Goal: Task Accomplishment & Management: Manage account settings

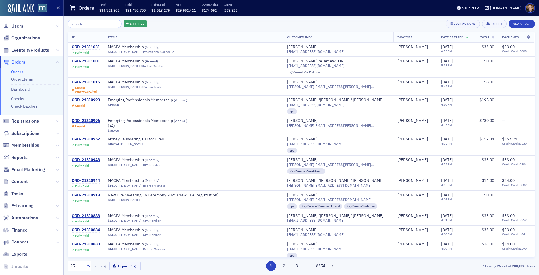
click at [14, 60] on span "Orders" at bounding box center [18, 62] width 14 height 6
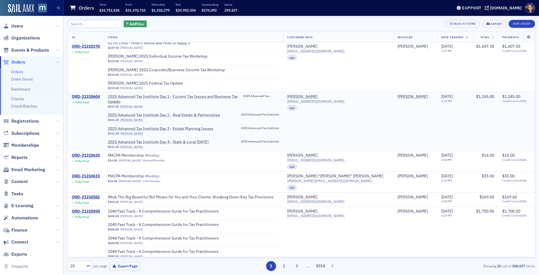
scroll to position [372, 0]
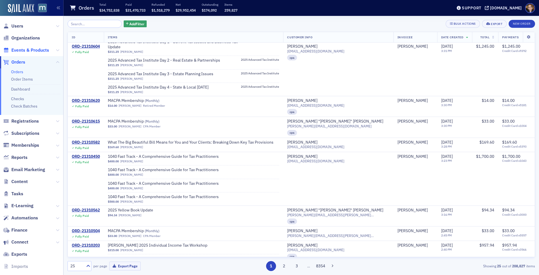
click at [28, 50] on span "Events & Products" at bounding box center [30, 50] width 38 height 6
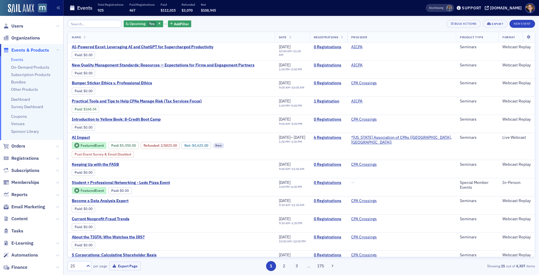
click at [94, 24] on input "search" at bounding box center [94, 24] width 54 height 8
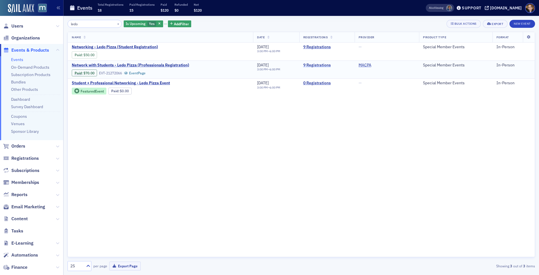
type input "ledo"
click at [323, 64] on link "9 Registrations" at bounding box center [326, 65] width 47 height 5
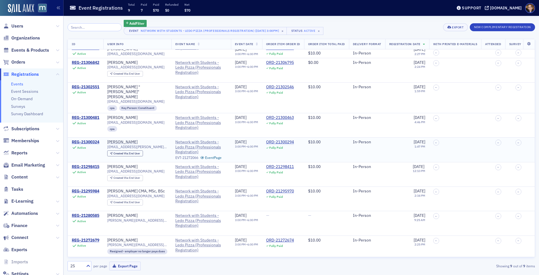
scroll to position [16, 0]
click at [14, 62] on span "Orders" at bounding box center [18, 62] width 14 height 6
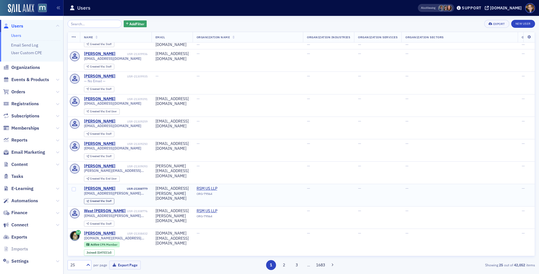
scroll to position [406, 0]
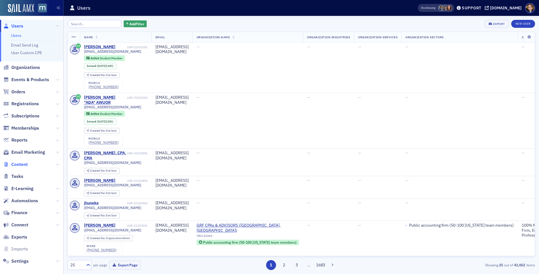
click at [23, 162] on span "Content" at bounding box center [19, 164] width 16 height 6
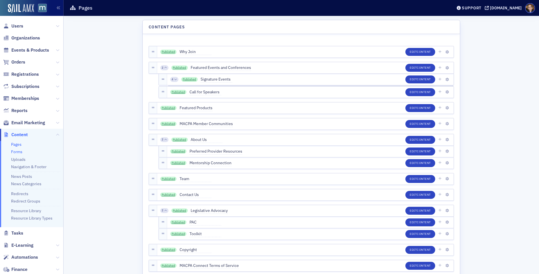
click at [19, 151] on link "Forms" at bounding box center [16, 151] width 11 height 5
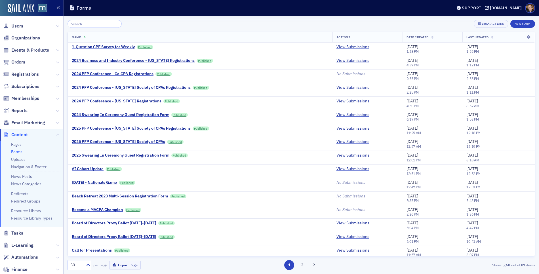
click at [104, 23] on input "search" at bounding box center [94, 24] width 54 height 8
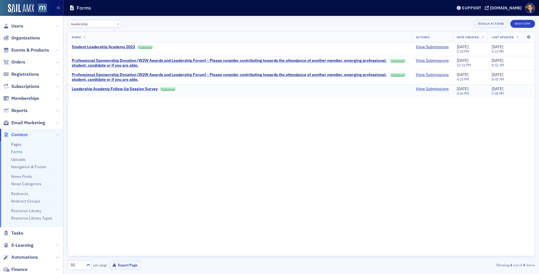
type input "leadership"
click at [420, 88] on link "View Submissions" at bounding box center [432, 88] width 33 height 5
click at [102, 89] on div "Leadership Academy Follow Up Session Survey" at bounding box center [115, 88] width 86 height 5
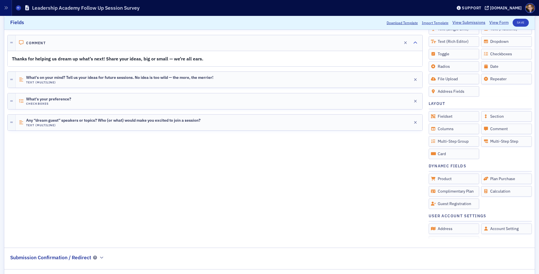
scroll to position [146, 0]
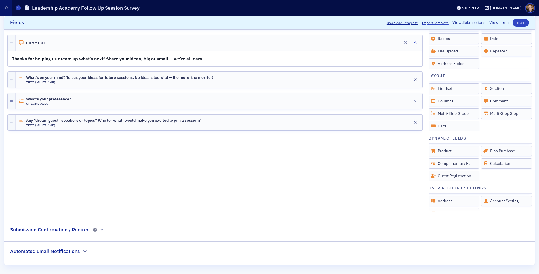
click at [64, 251] on h2 "Automated Email Notifications" at bounding box center [45, 251] width 70 height 7
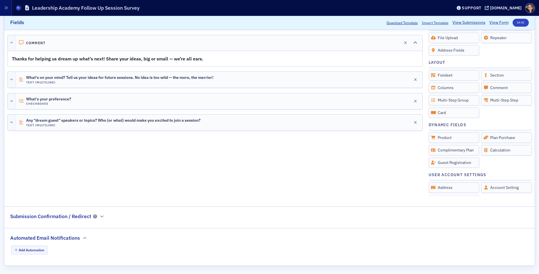
scroll to position [160, 0]
click at [41, 250] on button "Add Automation" at bounding box center [29, 249] width 36 height 9
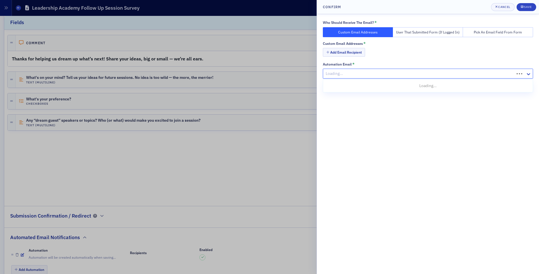
click at [358, 74] on div at bounding box center [419, 73] width 189 height 7
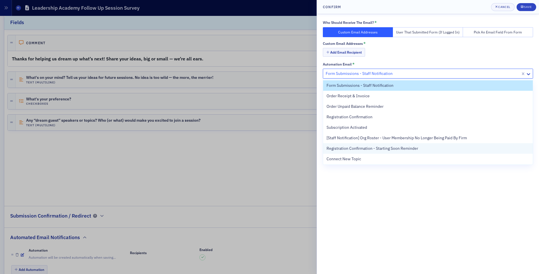
scroll to position [0, 0]
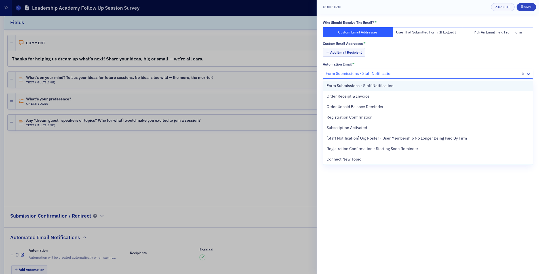
click at [345, 86] on span "Form Submissions - Staff Notification" at bounding box center [359, 86] width 67 height 6
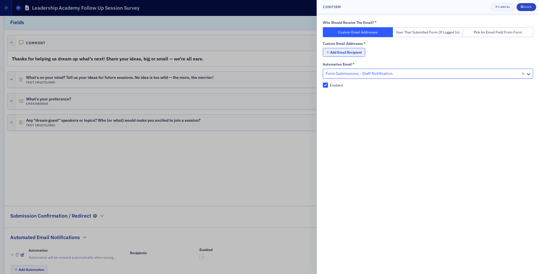
click at [338, 51] on button "Add Email Recipient" at bounding box center [344, 52] width 42 height 9
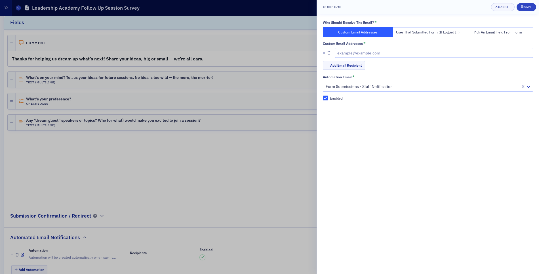
click at [341, 53] on input "text" at bounding box center [434, 53] width 198 height 10
type input "michelle@macpa.org"
click at [524, 7] on div "Save" at bounding box center [528, 6] width 8 height 3
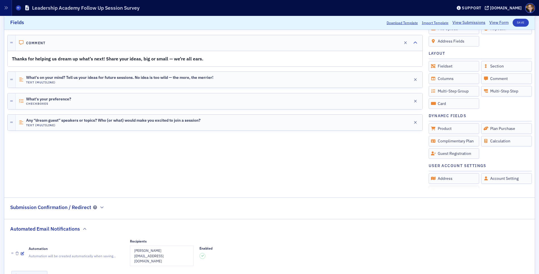
scroll to position [184, 0]
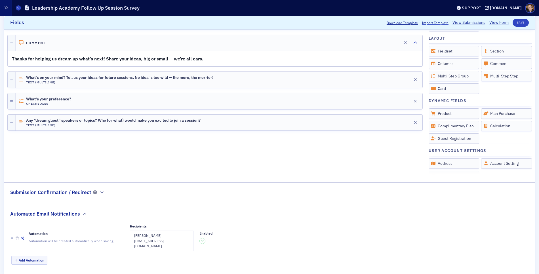
click at [31, 190] on h2 "Submission Confirmation / Redirect" at bounding box center [50, 192] width 81 height 7
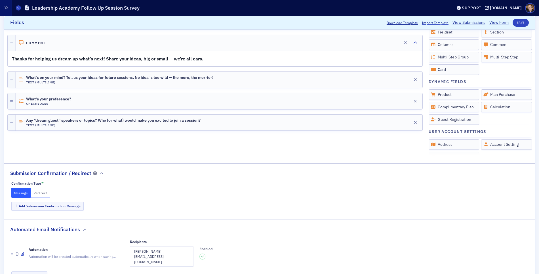
scroll to position [218, 0]
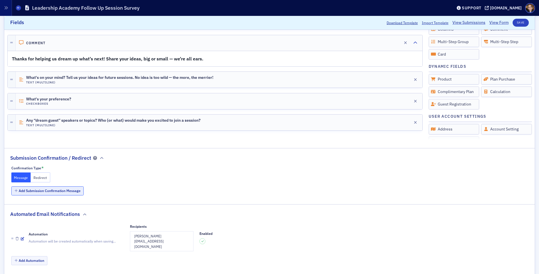
click at [44, 189] on button "Add Submission Confirmation Message" at bounding box center [47, 190] width 73 height 9
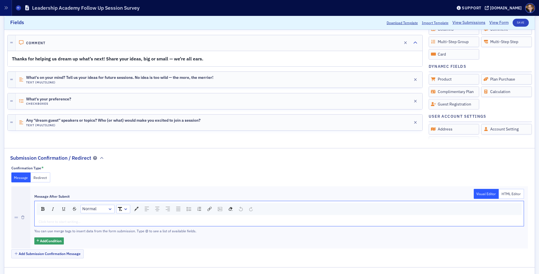
click at [55, 222] on div "rdw-editor" at bounding box center [279, 221] width 481 height 5
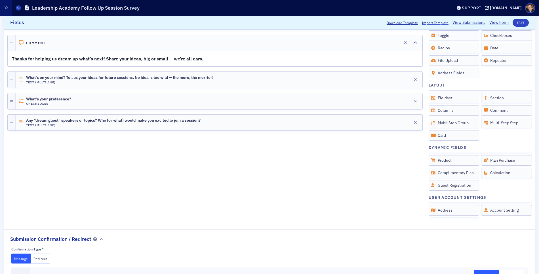
scroll to position [0, 0]
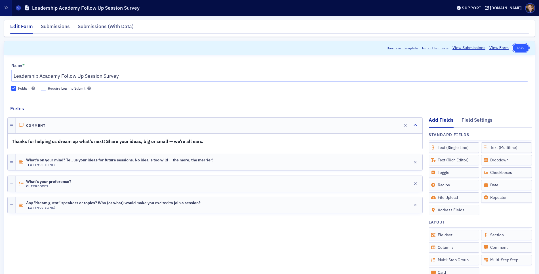
click at [516, 47] on button "Save" at bounding box center [520, 48] width 16 height 8
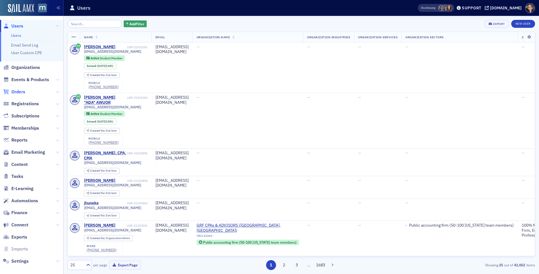
click at [19, 92] on span "Orders" at bounding box center [18, 92] width 14 height 6
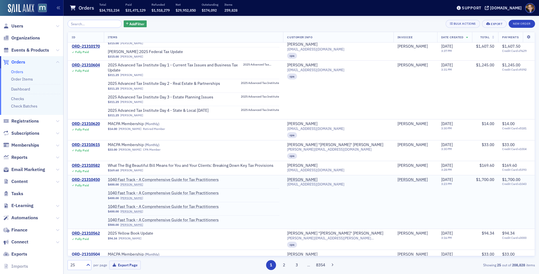
scroll to position [439, 0]
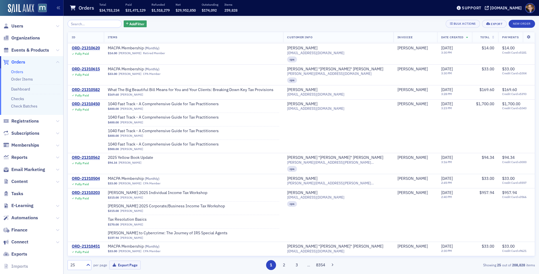
click at [18, 61] on span "Orders" at bounding box center [18, 62] width 14 height 6
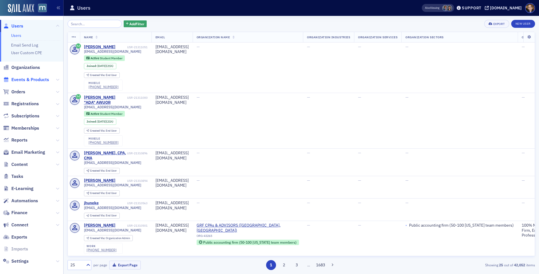
click at [21, 79] on span "Events & Products" at bounding box center [30, 80] width 38 height 6
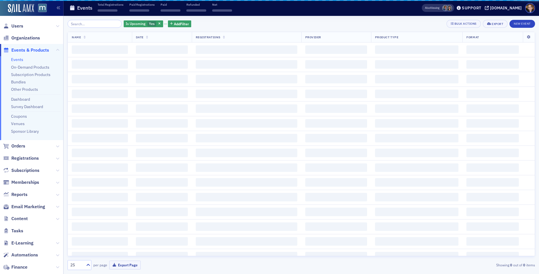
click at [88, 24] on input "search" at bounding box center [94, 24] width 54 height 8
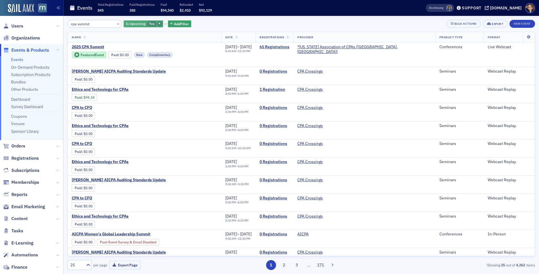
type input "cpa summit"
click at [158, 24] on icon "button" at bounding box center [159, 23] width 2 height 3
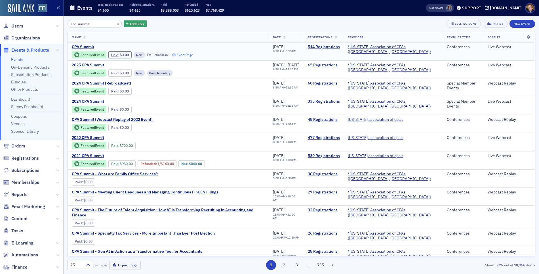
click at [189, 54] on link "Event Page" at bounding box center [183, 55] width 22 height 4
click at [219, 72] on link "Event Page" at bounding box center [211, 73] width 22 height 4
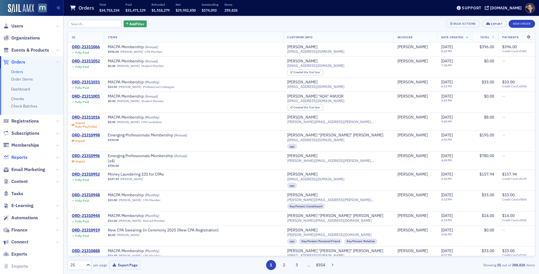
click at [24, 157] on span "Reports" at bounding box center [19, 157] width 16 height 6
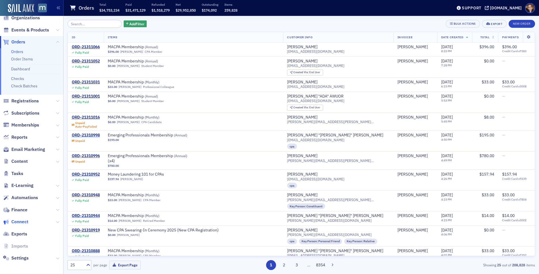
scroll to position [22, 0]
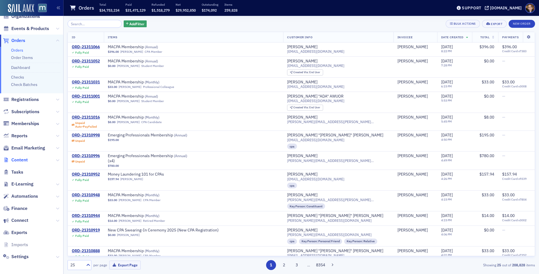
click at [23, 159] on span "Content" at bounding box center [19, 160] width 16 height 6
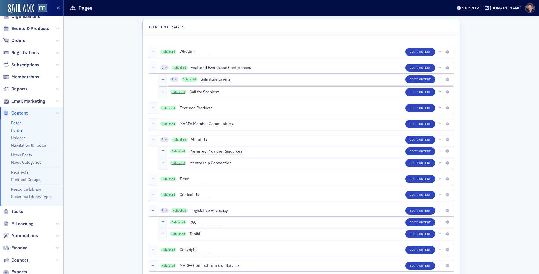
click at [18, 129] on link "Forms" at bounding box center [16, 130] width 11 height 5
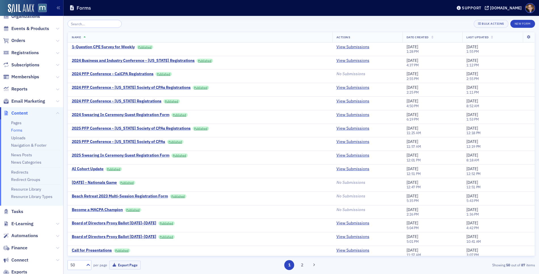
click at [85, 23] on input "search" at bounding box center [94, 24] width 54 height 8
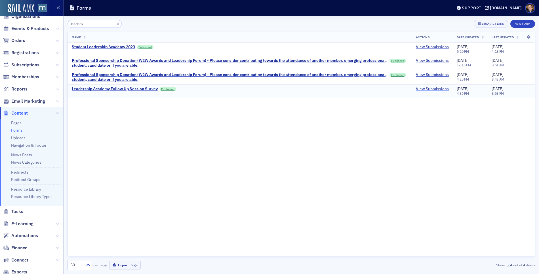
type input "leaders"
click at [434, 88] on link "View Submissions" at bounding box center [432, 88] width 33 height 5
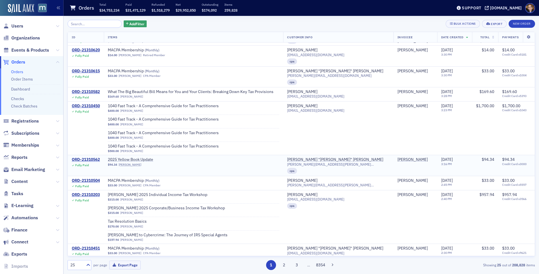
scroll to position [439, 0]
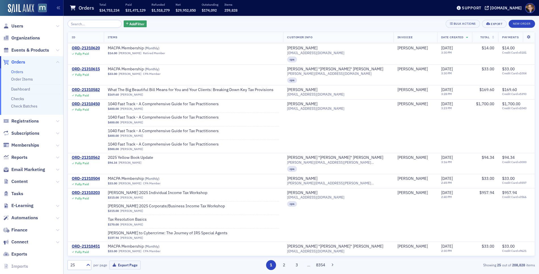
click at [16, 62] on span "Orders" at bounding box center [18, 62] width 14 height 6
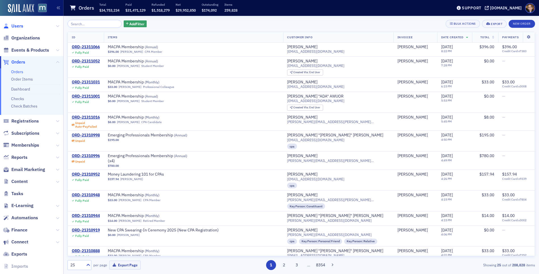
click at [16, 26] on span "Users" at bounding box center [17, 26] width 12 height 6
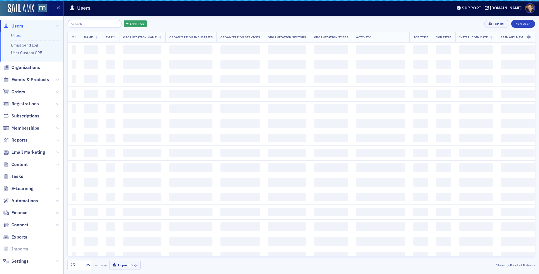
click at [87, 24] on input "search" at bounding box center [94, 24] width 54 height 8
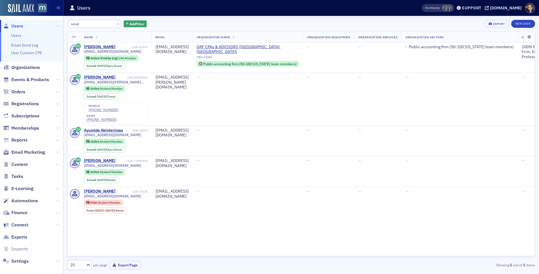
type input "omid"
click at [22, 90] on span "Orders" at bounding box center [18, 92] width 14 height 6
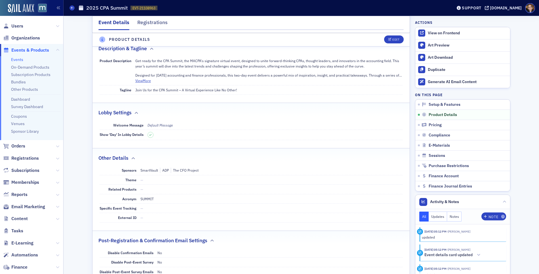
scroll to position [238, 0]
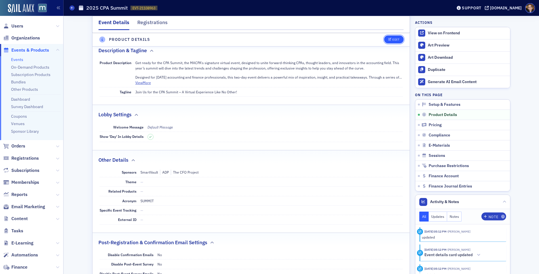
click at [392, 39] on div "Edit" at bounding box center [395, 39] width 7 height 3
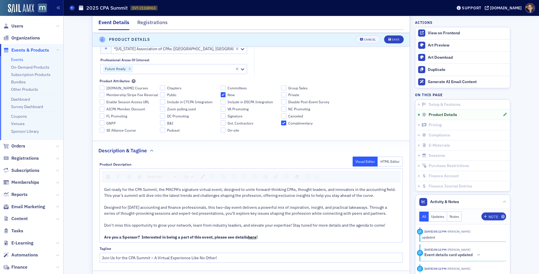
scroll to position [357, 0]
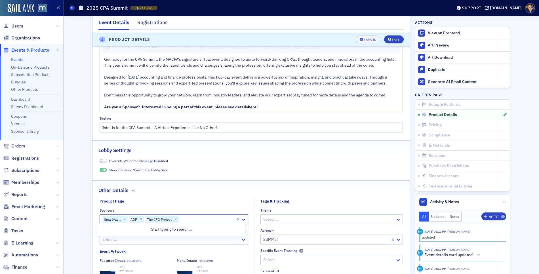
click at [190, 217] on div at bounding box center [207, 219] width 56 height 7
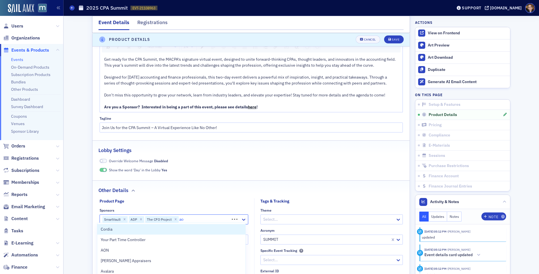
type input "aon"
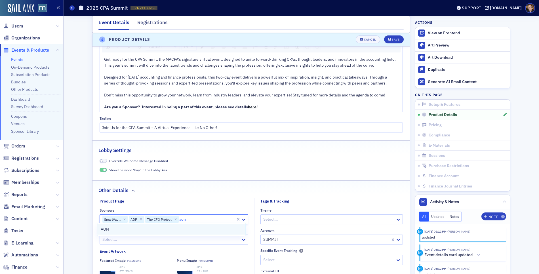
click at [114, 231] on div "AON" at bounding box center [171, 229] width 141 height 6
click at [392, 39] on div "Save" at bounding box center [396, 39] width 8 height 3
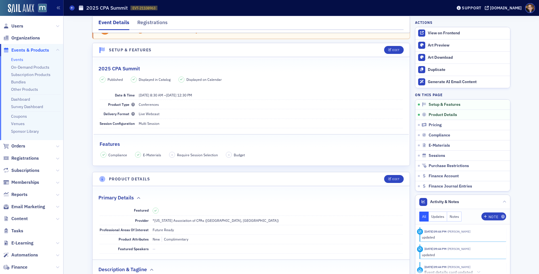
scroll to position [0, 0]
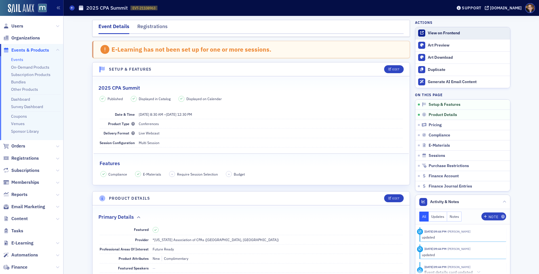
click at [436, 33] on div "View on Frontend" at bounding box center [467, 33] width 79 height 5
click at [438, 32] on div "View on Frontend" at bounding box center [467, 33] width 79 height 5
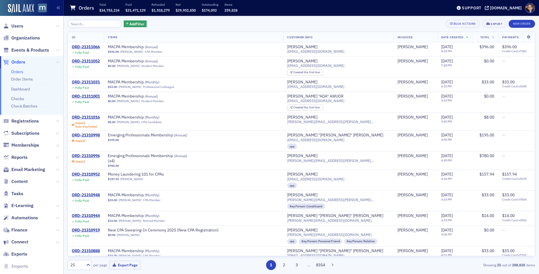
click at [17, 60] on span "Orders" at bounding box center [18, 62] width 14 height 6
